Goal: Information Seeking & Learning: Learn about a topic

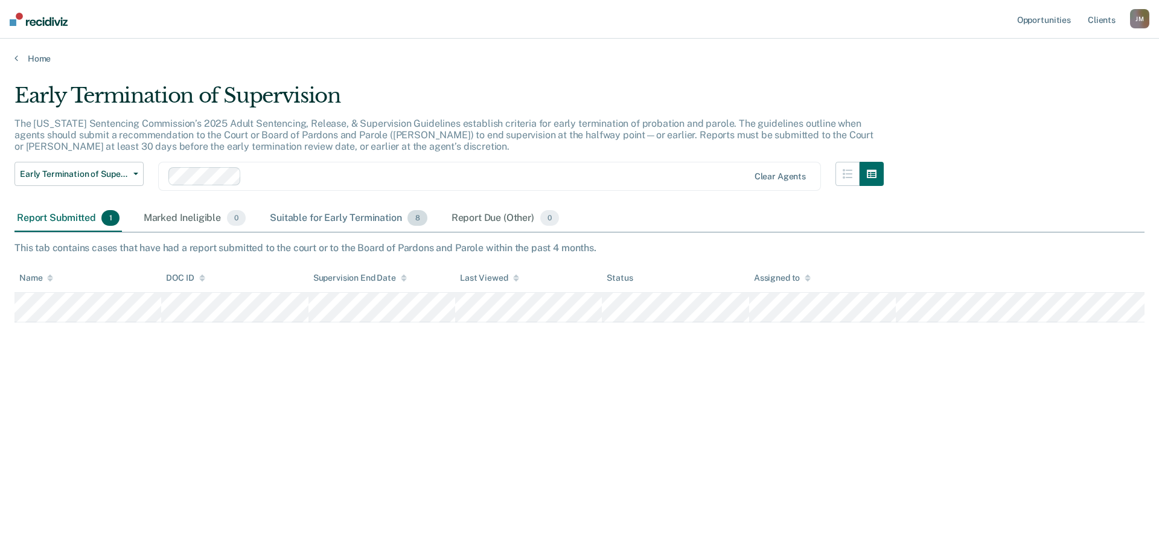
click at [319, 218] on div "Suitable for Early Termination 8" at bounding box center [348, 218] width 162 height 27
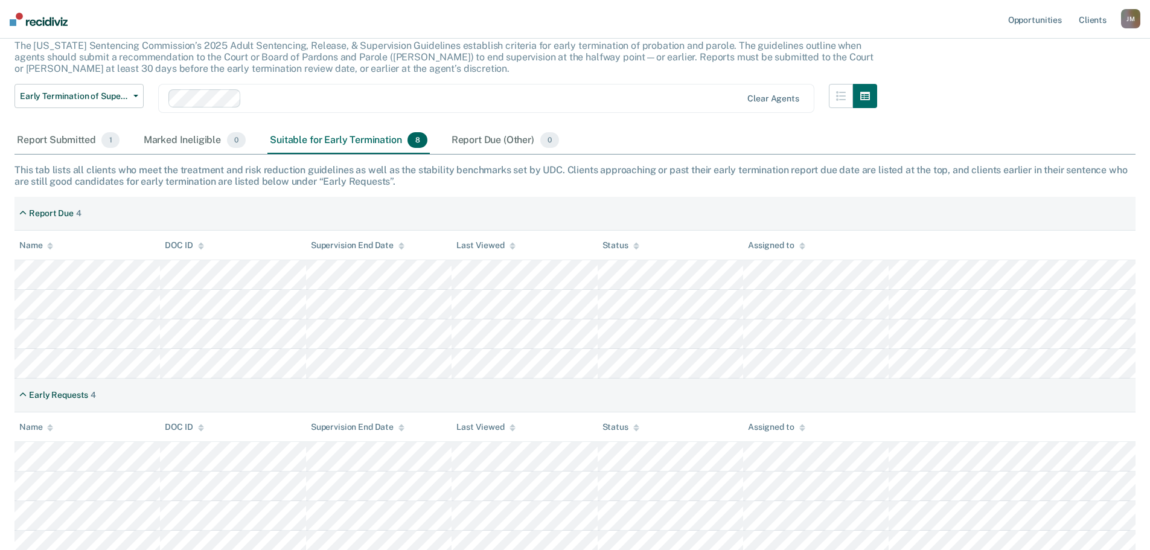
scroll to position [88, 0]
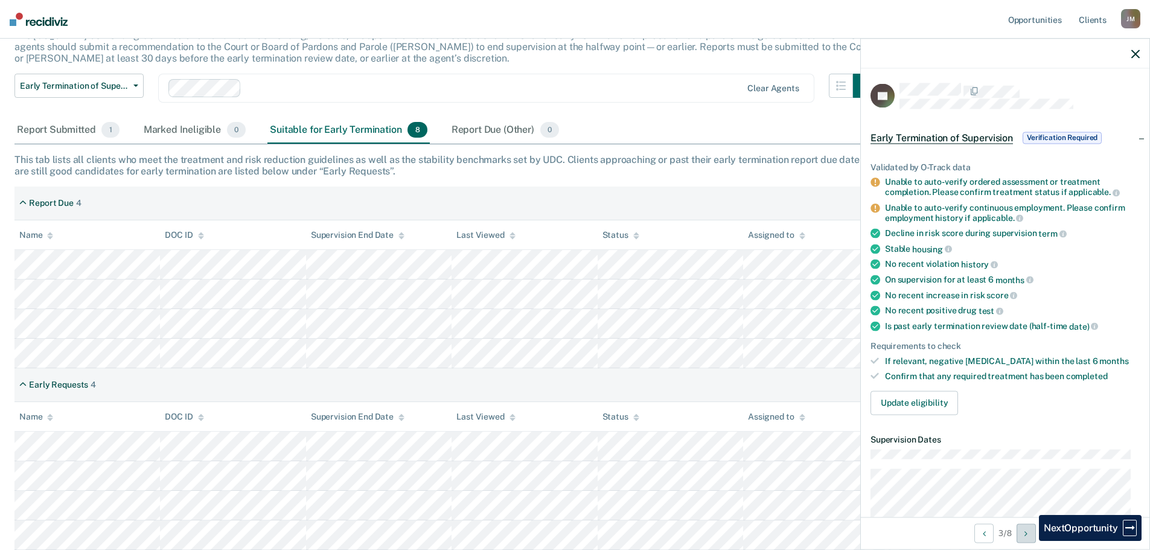
click at [1030, 541] on button "Next Opportunity" at bounding box center [1025, 532] width 19 height 19
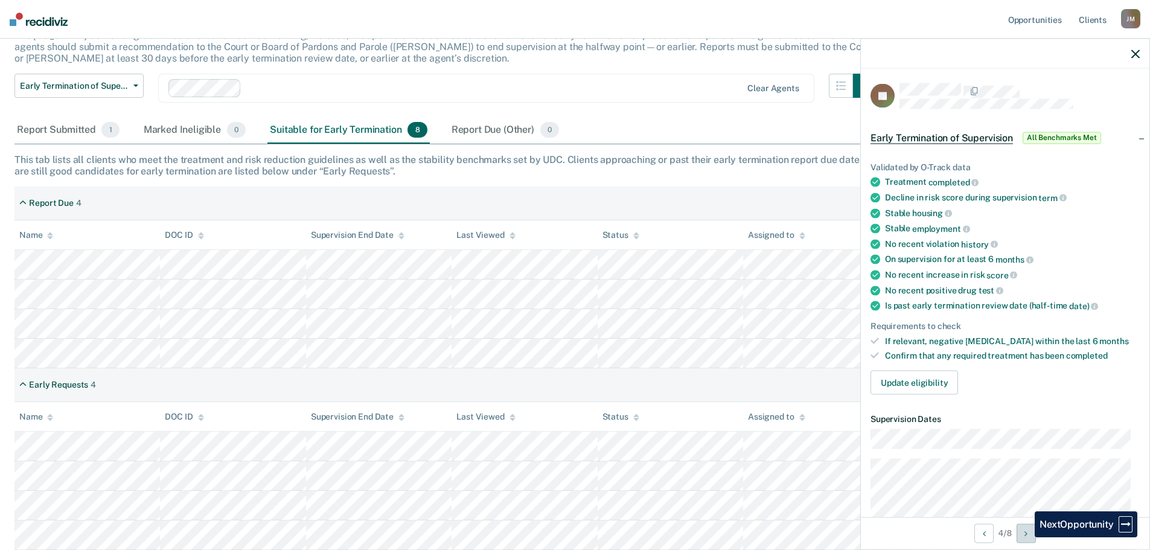
click at [1025, 537] on button "Next Opportunity" at bounding box center [1025, 532] width 19 height 19
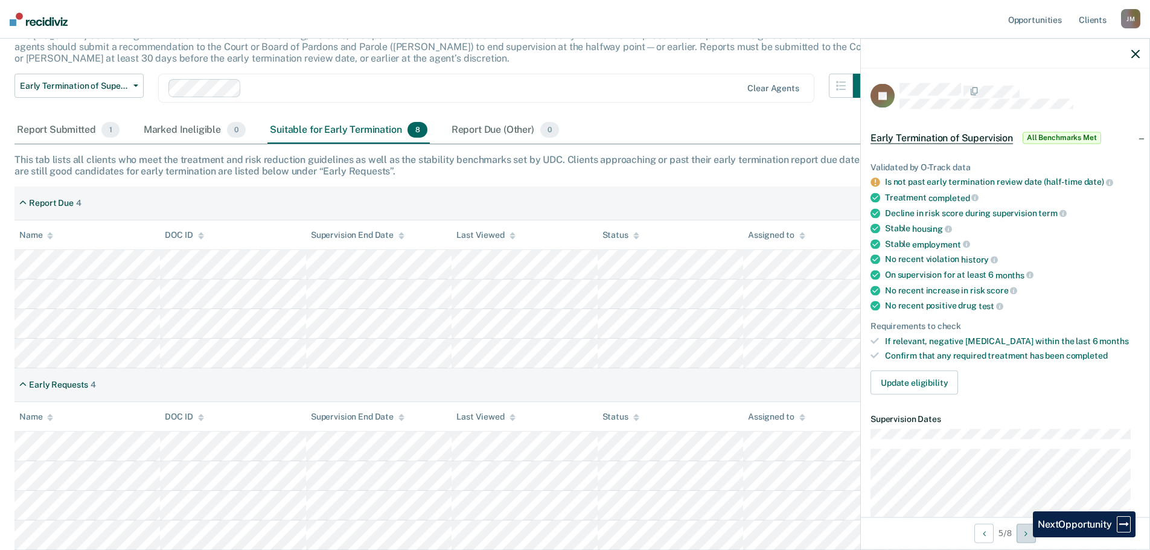
click at [1024, 537] on button "Next Opportunity" at bounding box center [1025, 532] width 19 height 19
click at [1134, 56] on icon "button" at bounding box center [1135, 53] width 8 height 8
